Goal: Transaction & Acquisition: Download file/media

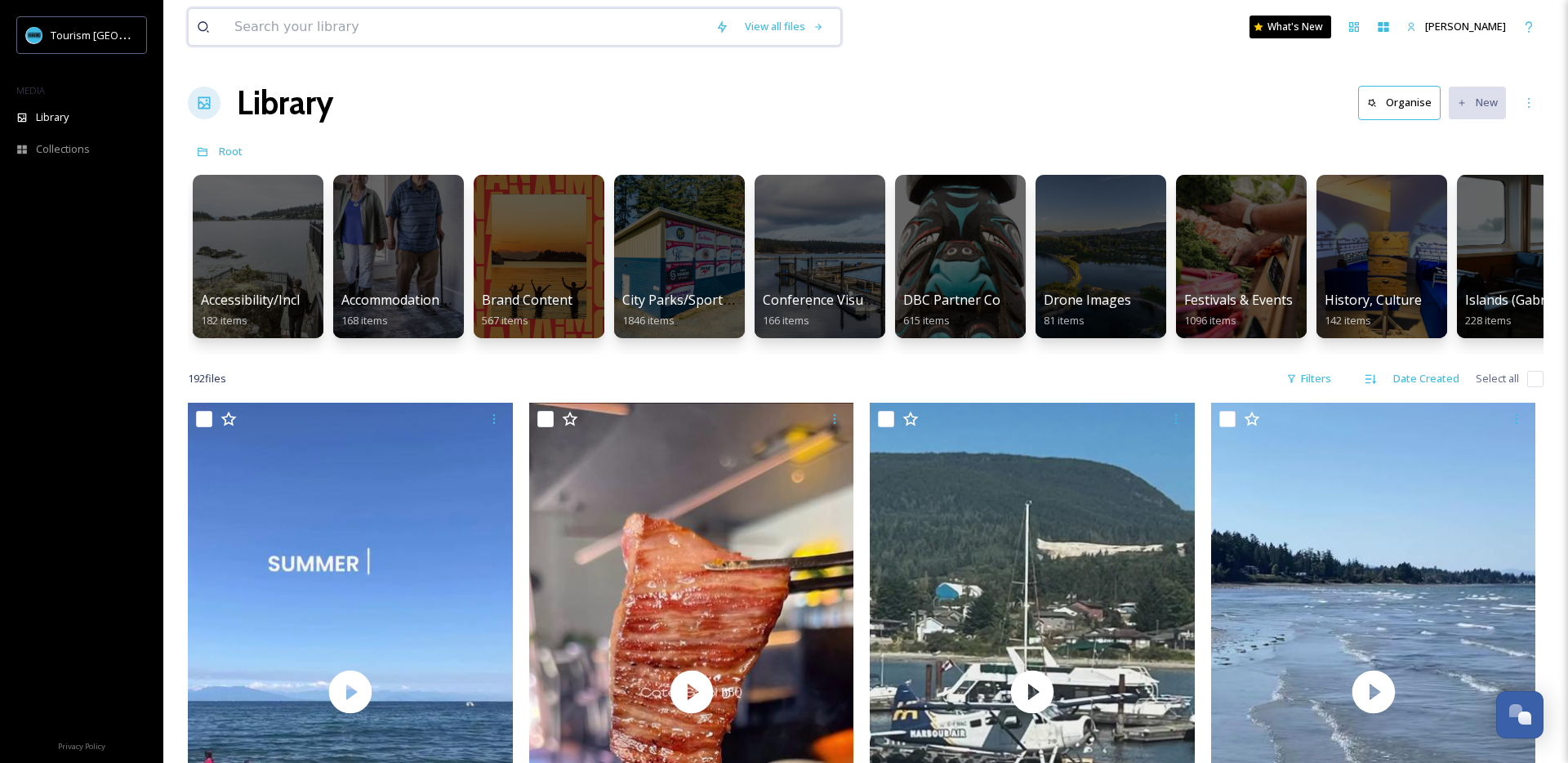
click at [443, 19] on input at bounding box center [466, 27] width 481 height 36
type input "[GEOGRAPHIC_DATA]"
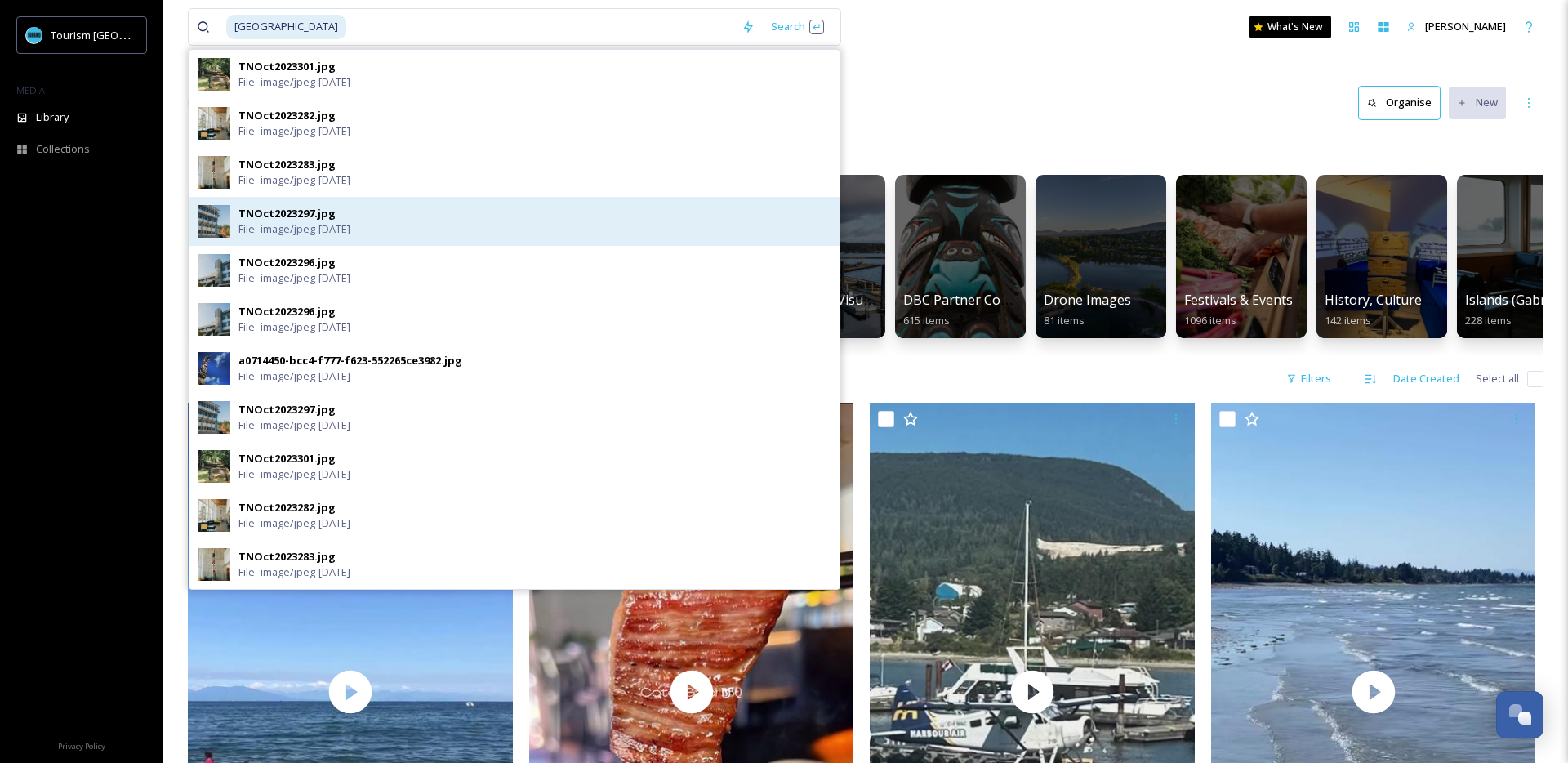
click at [352, 206] on div "TNOct2023297.jpg File - image/jpeg - [DATE]" at bounding box center [534, 221] width 593 height 31
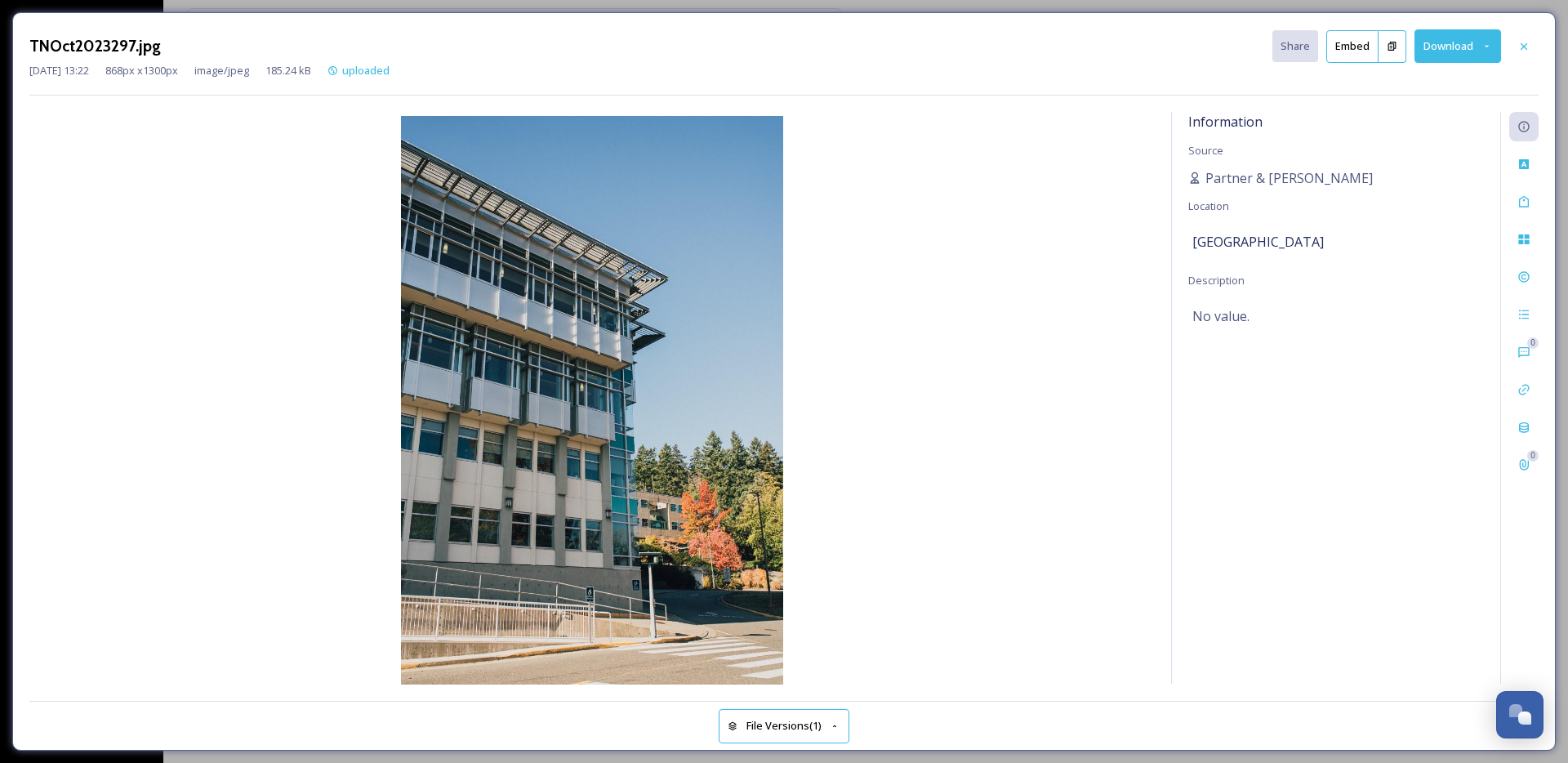
click at [1441, 33] on button "Download" at bounding box center [1458, 46] width 86 height 34
click at [1526, 36] on div at bounding box center [1524, 46] width 30 height 30
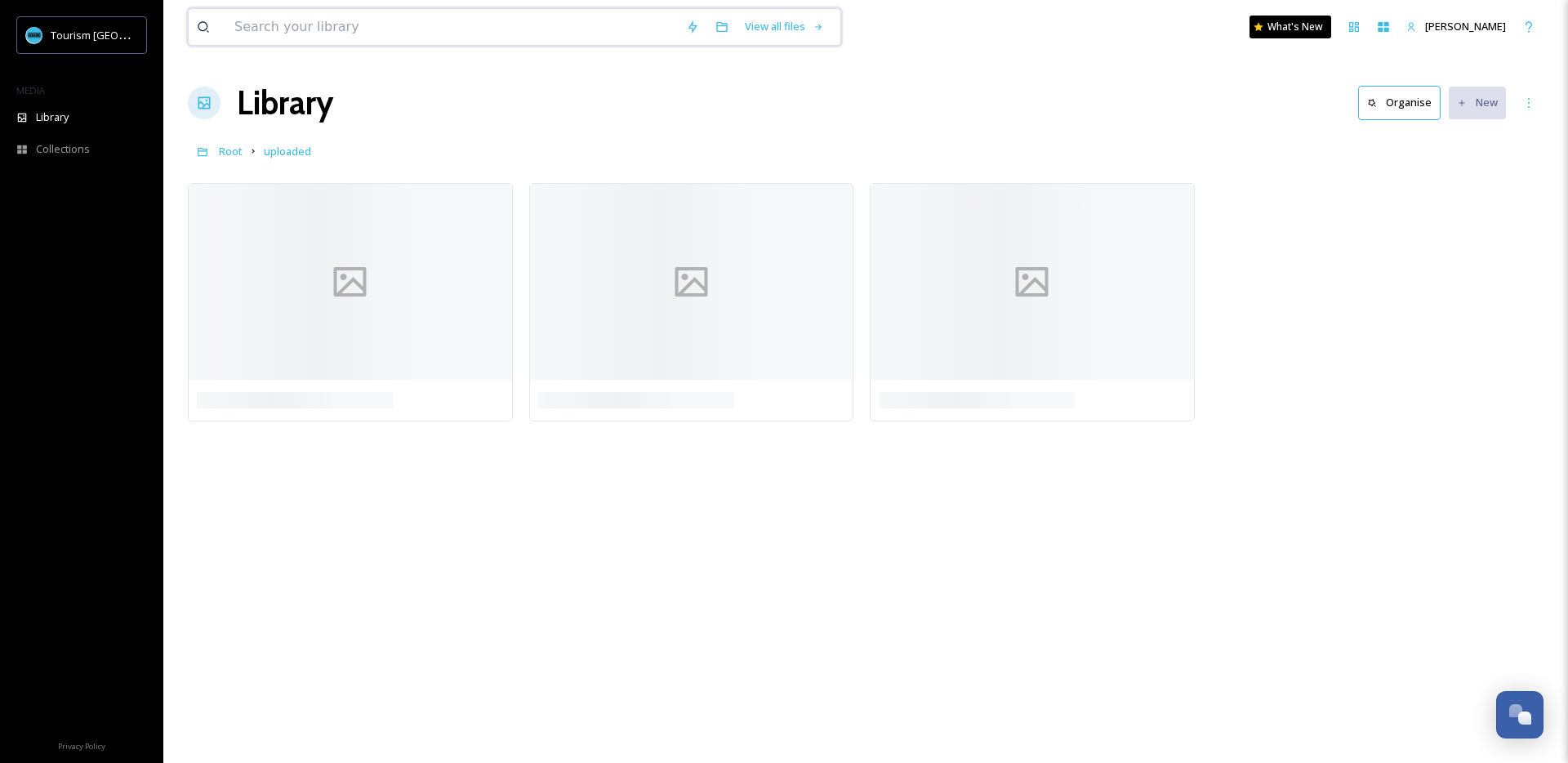
click at [363, 27] on input at bounding box center [452, 27] width 452 height 36
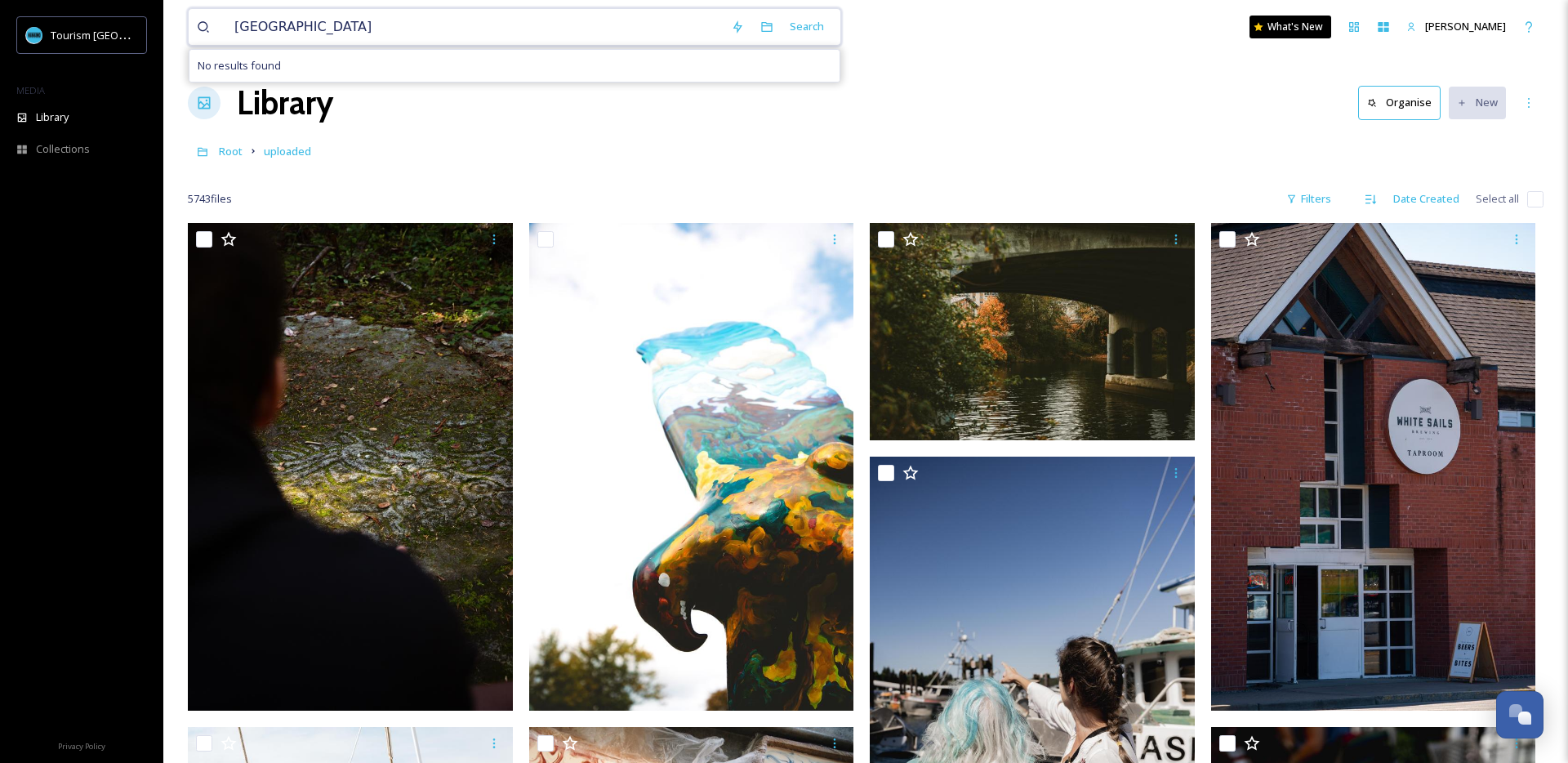
type input "[GEOGRAPHIC_DATA]"
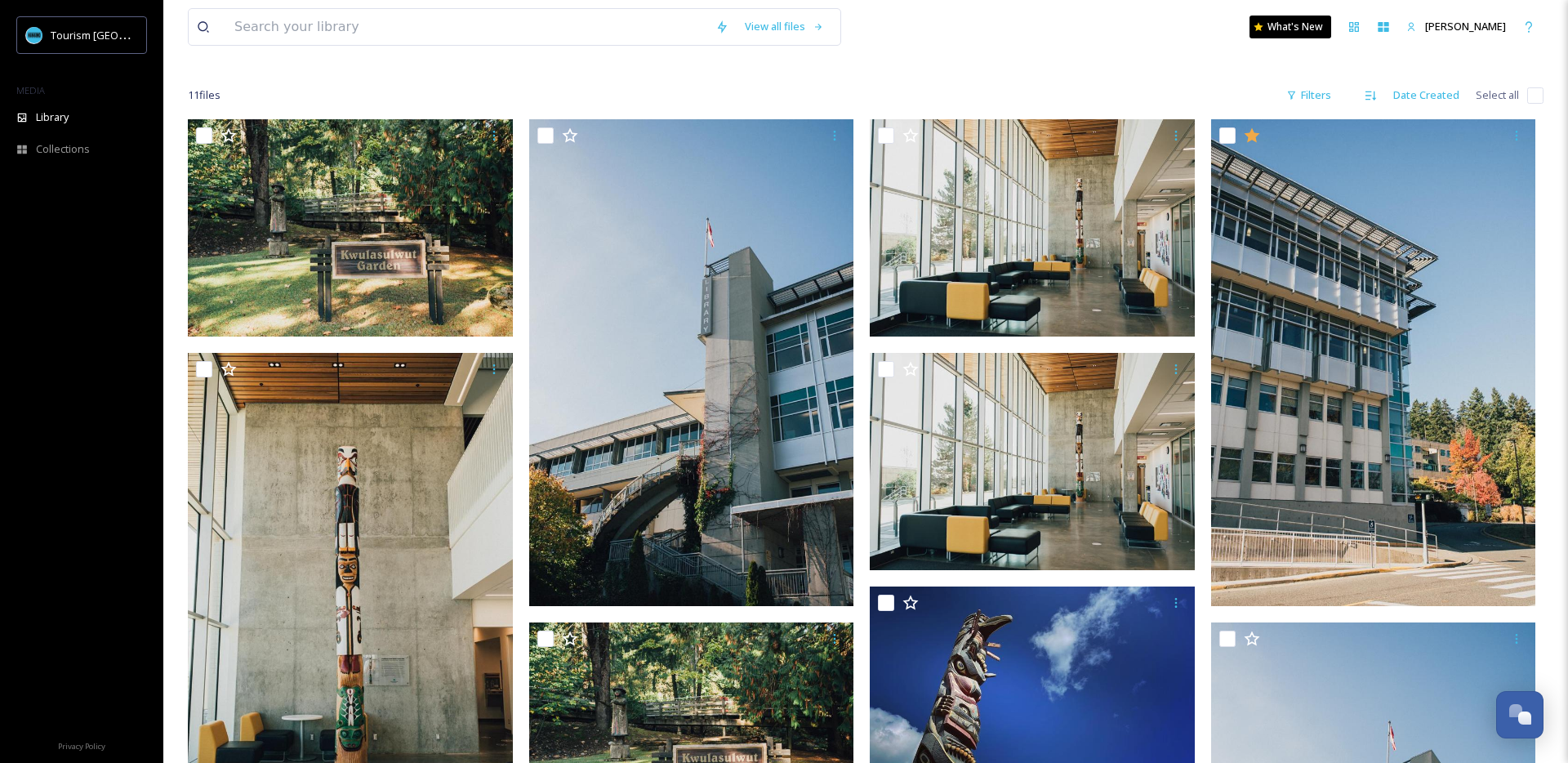
scroll to position [100, 0]
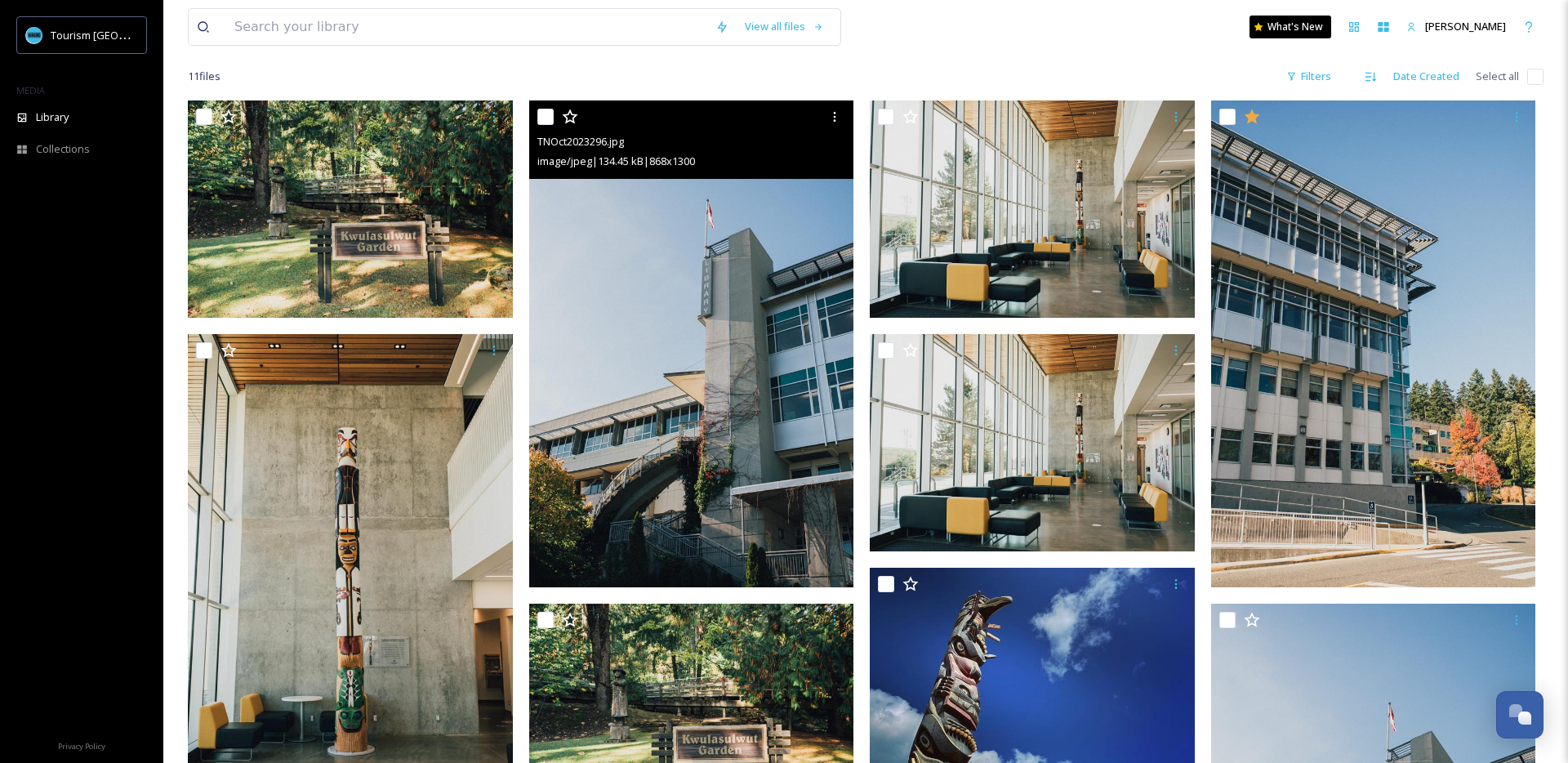
click at [807, 350] on img at bounding box center [692, 344] width 325 height 486
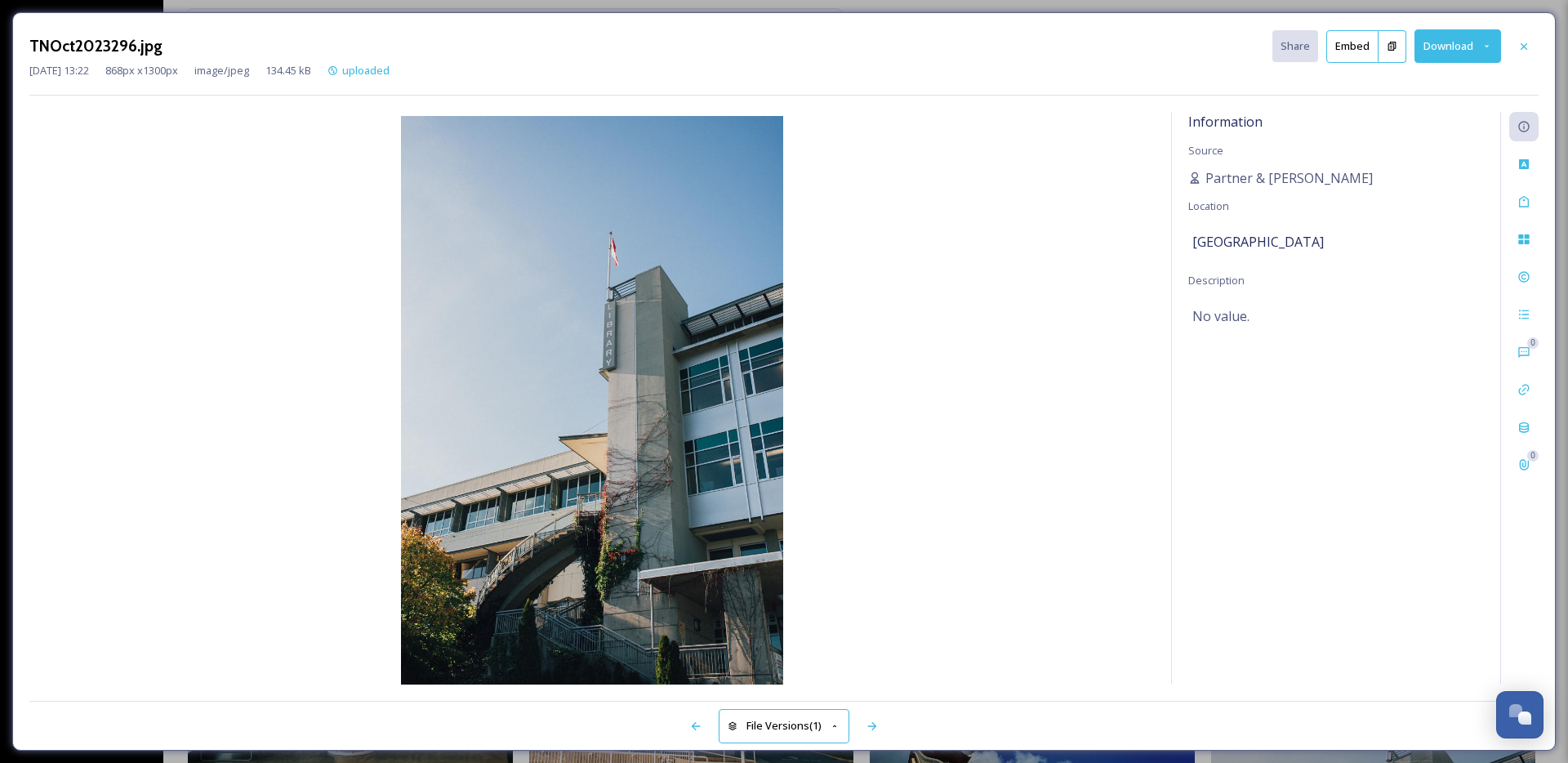
click at [1426, 45] on button "Download" at bounding box center [1458, 46] width 86 height 34
click at [1431, 108] on span "Download Medium (721 x 1080)" at bounding box center [1417, 116] width 151 height 15
